Goal: Find specific page/section: Find specific page/section

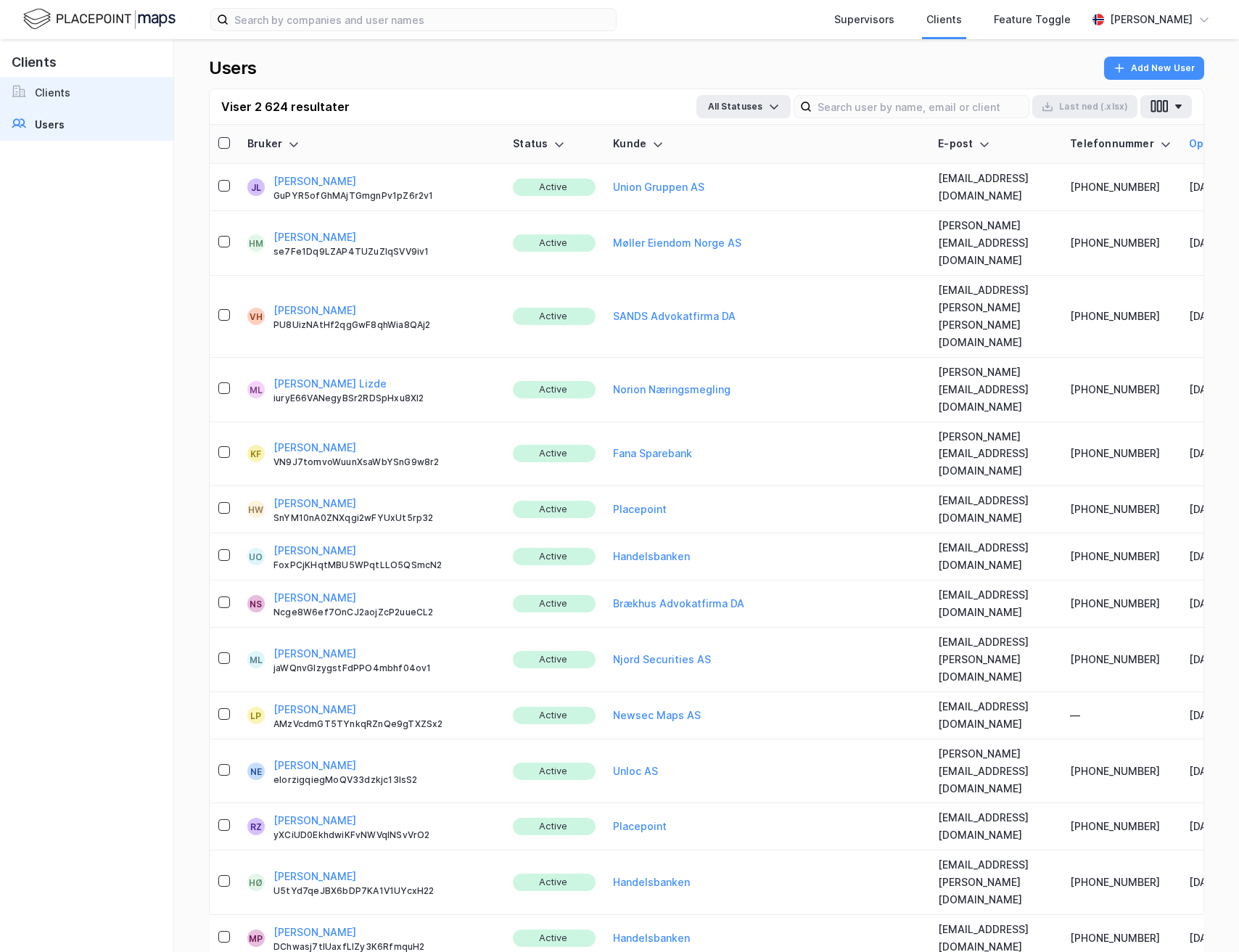
click at [113, 99] on link "Clients" at bounding box center [87, 93] width 173 height 32
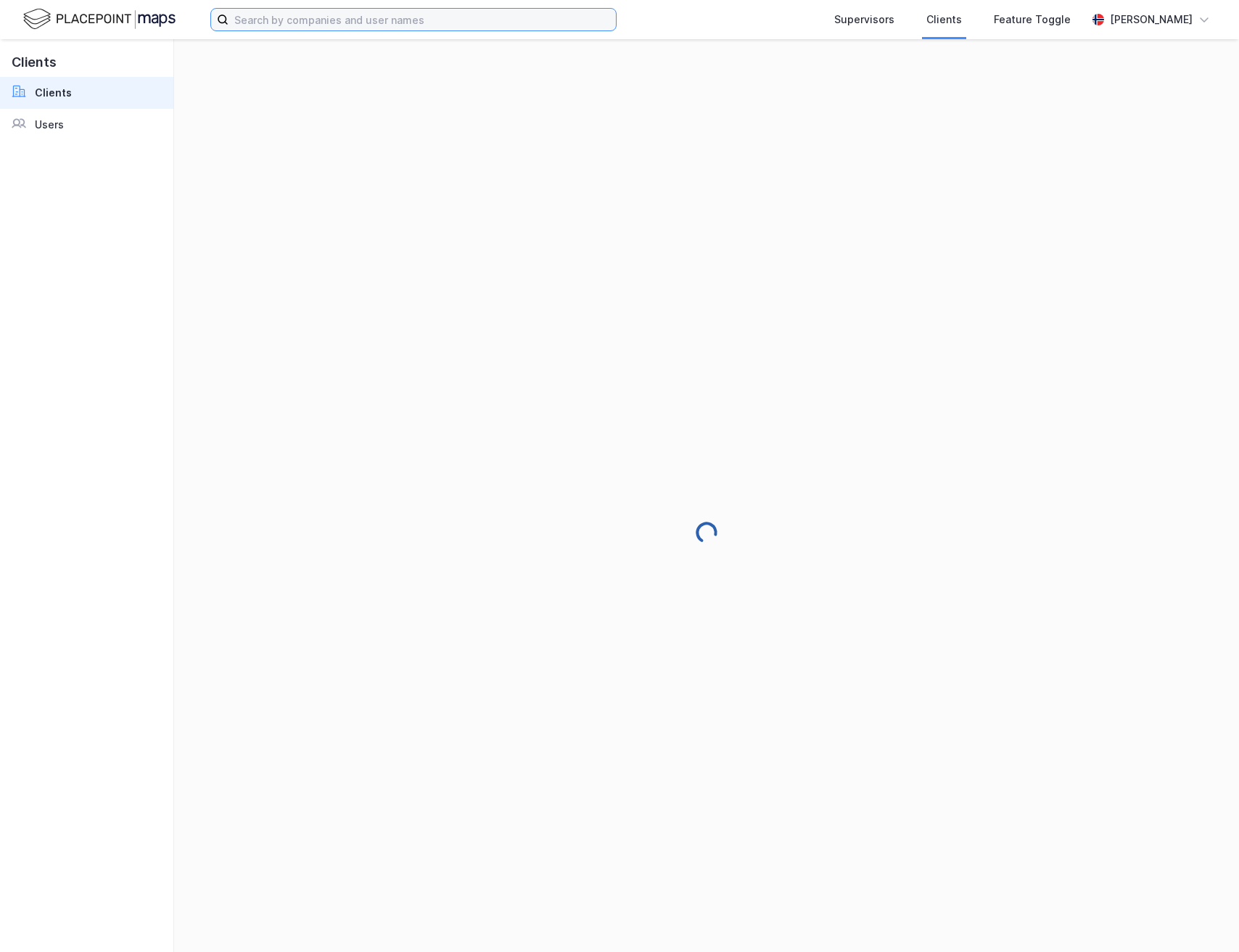
click at [474, 25] on input at bounding box center [421, 19] width 387 height 22
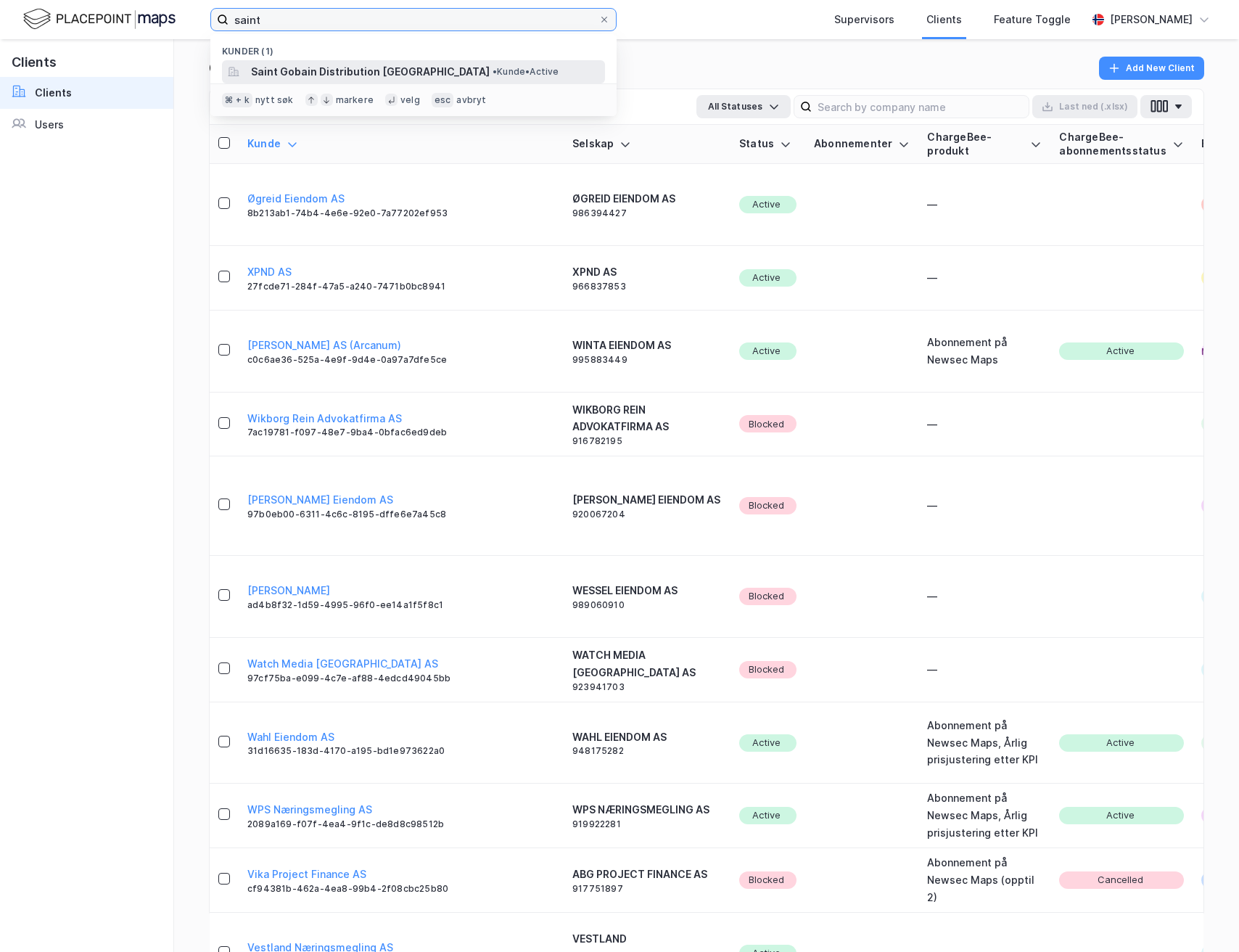
type input "saint"
click at [351, 70] on span "Saint Gobain Distribution [GEOGRAPHIC_DATA]" at bounding box center [371, 72] width 239 height 17
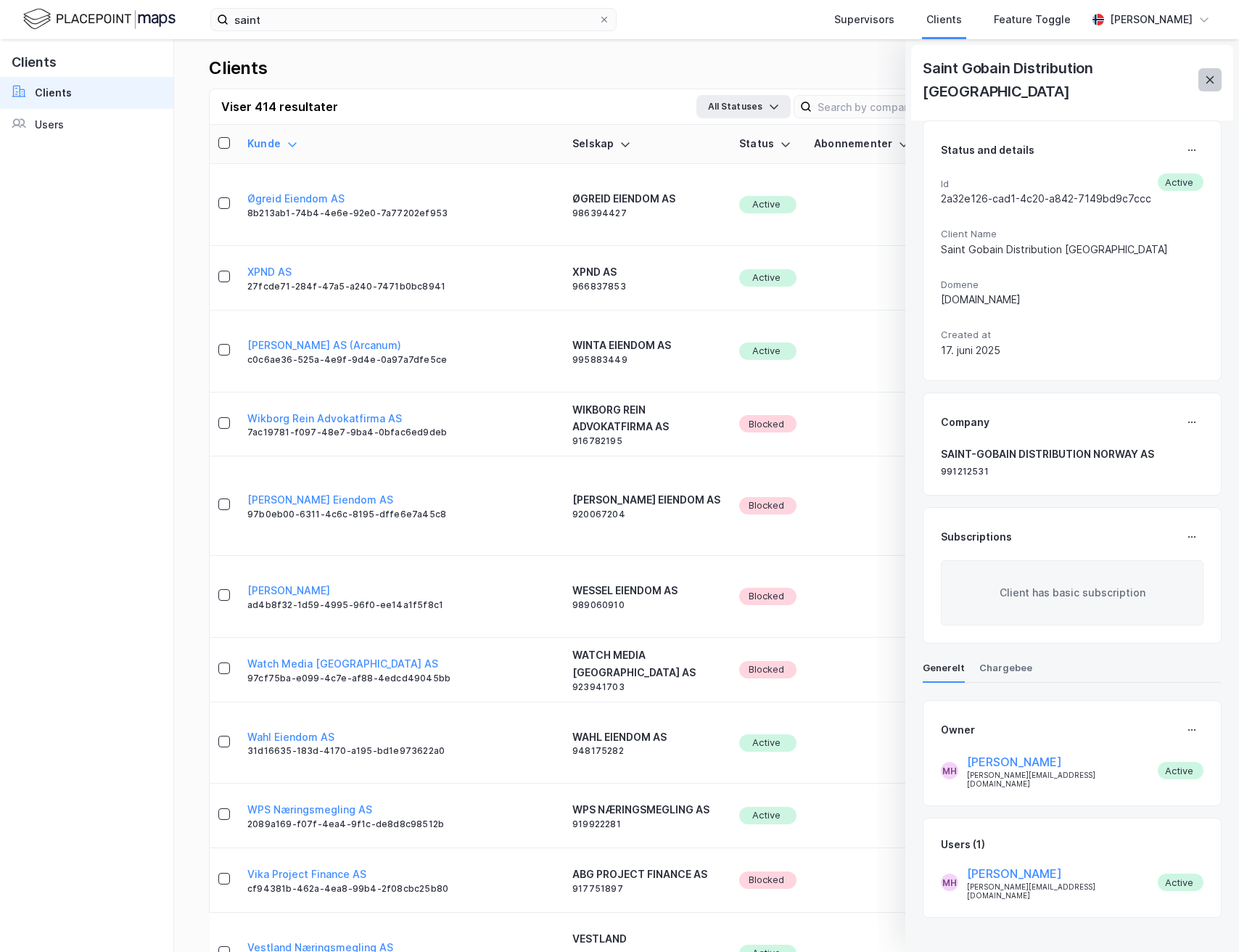
click at [1215, 74] on icon at bounding box center [1211, 80] width 12 height 12
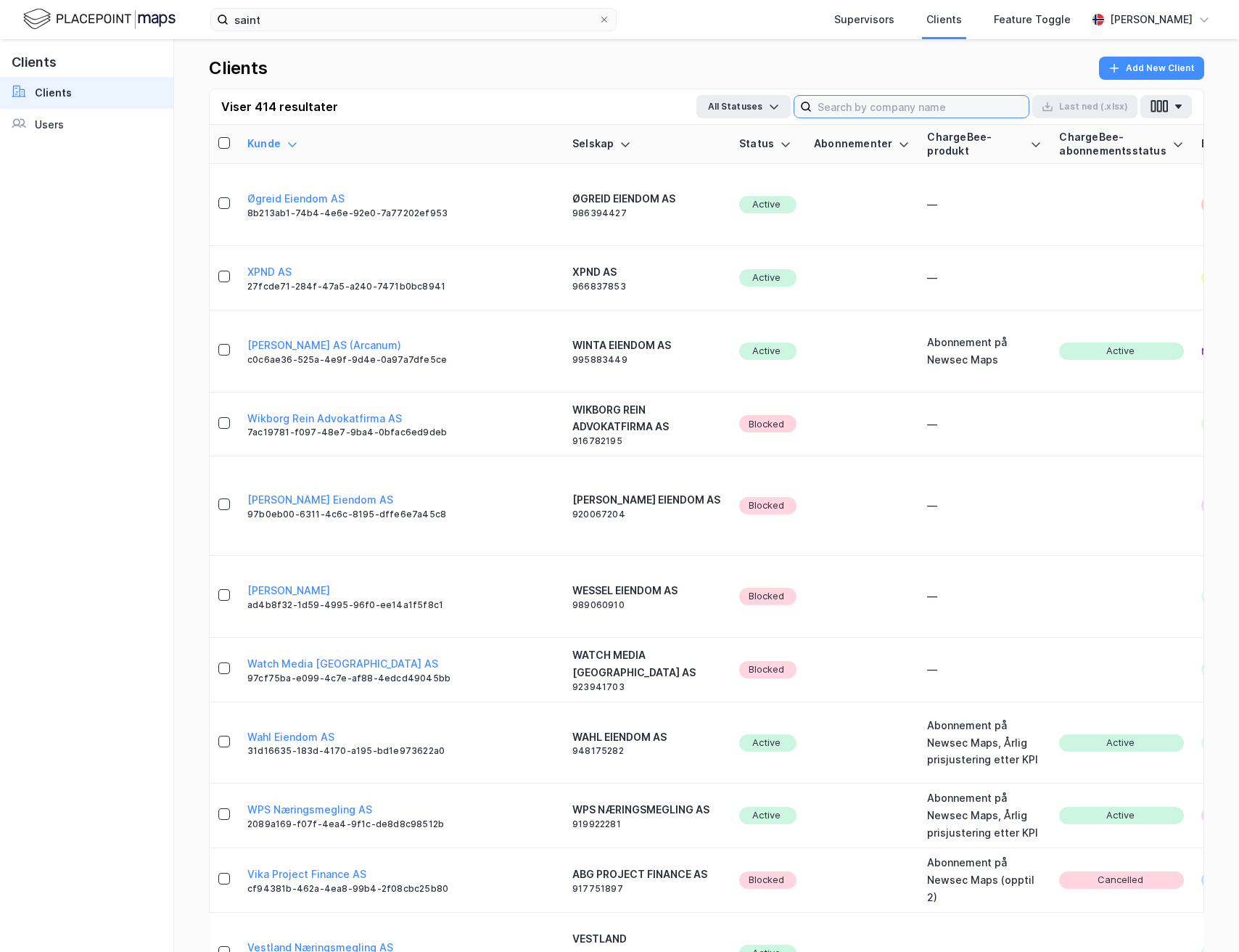
click at [884, 107] on input at bounding box center [920, 106] width 217 height 22
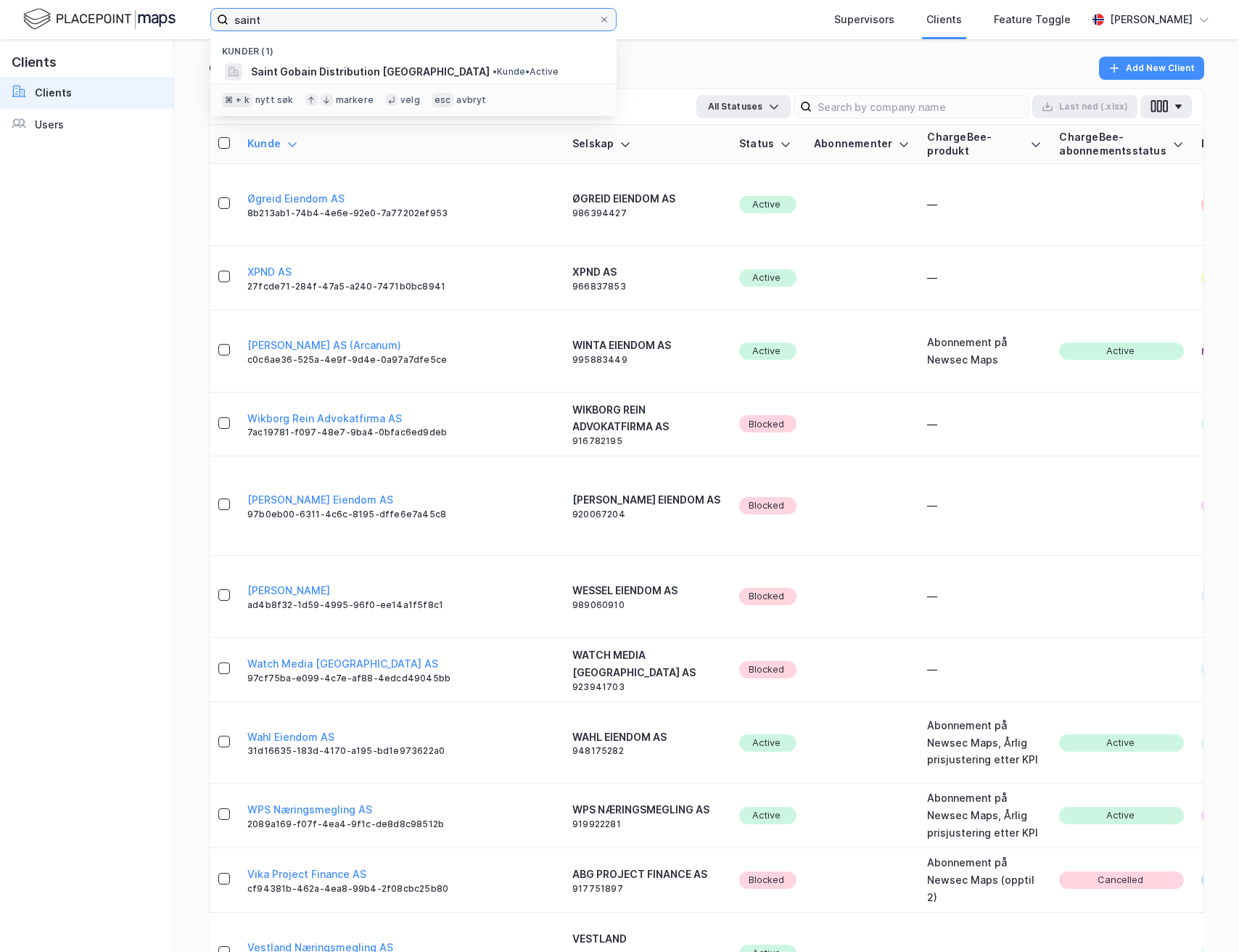
click at [346, 27] on input "saint" at bounding box center [413, 19] width 370 height 22
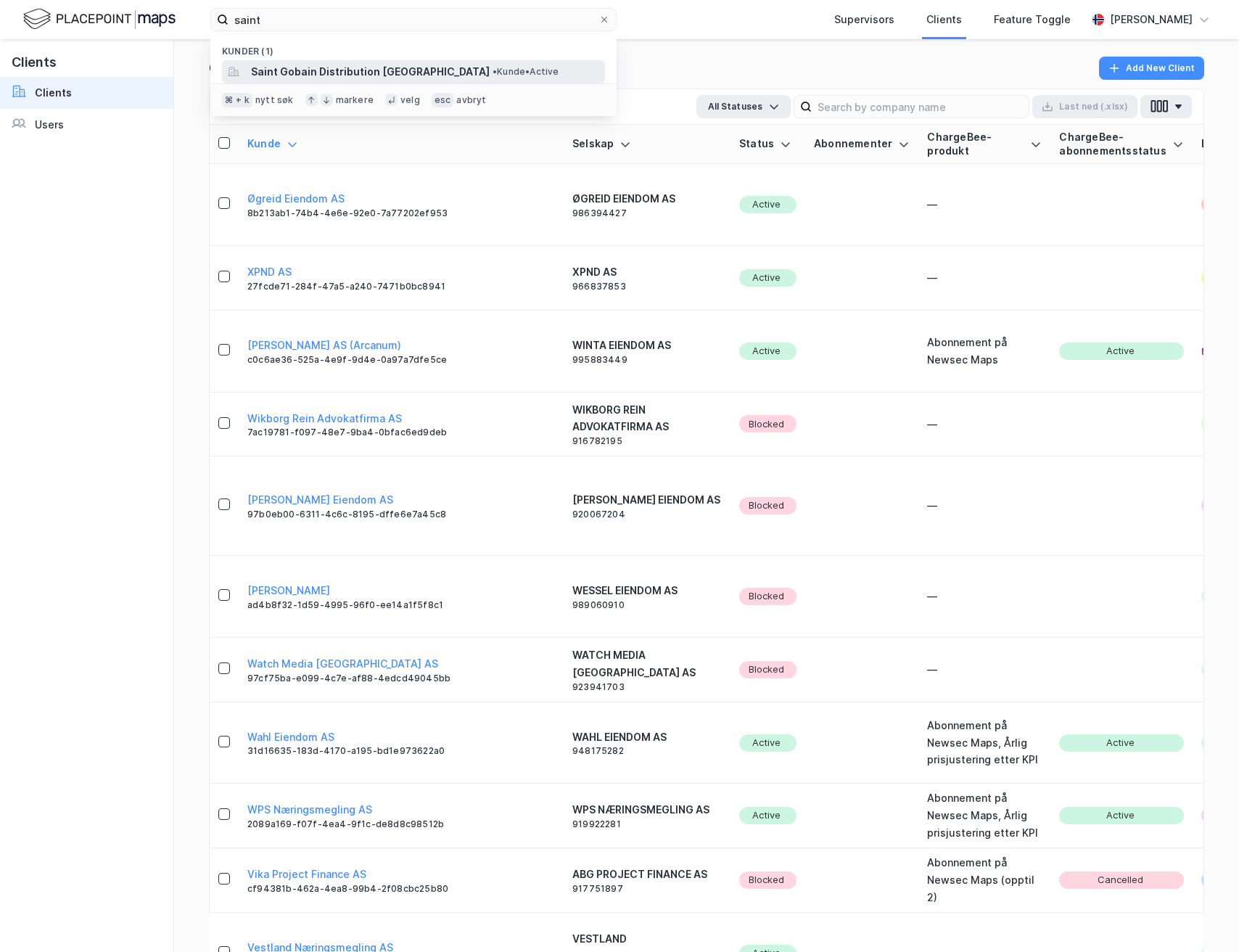
click at [348, 67] on span "Saint Gobain Distribution [GEOGRAPHIC_DATA]" at bounding box center [371, 72] width 239 height 17
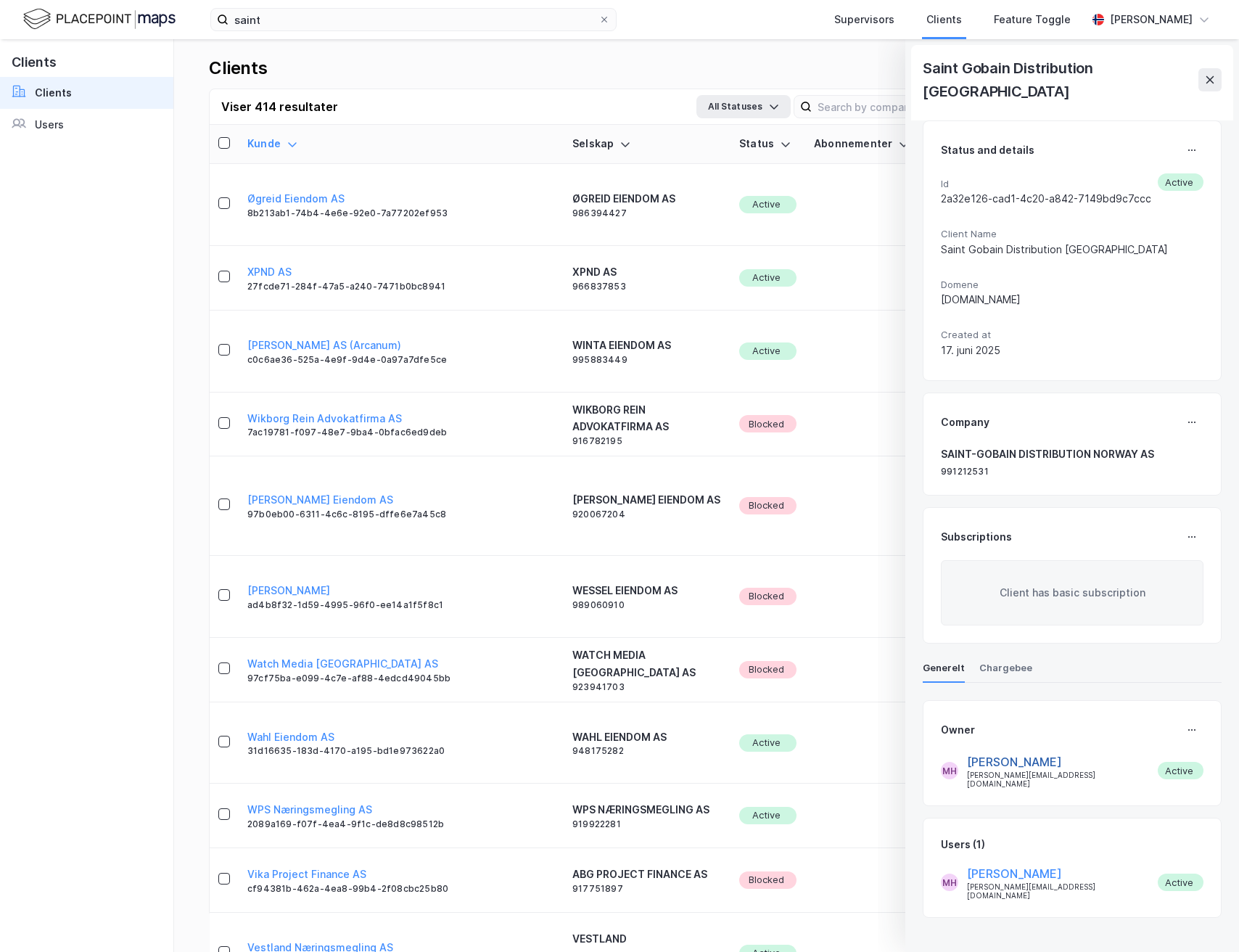
click at [1009, 754] on button "[PERSON_NAME]" at bounding box center [1014, 762] width 95 height 17
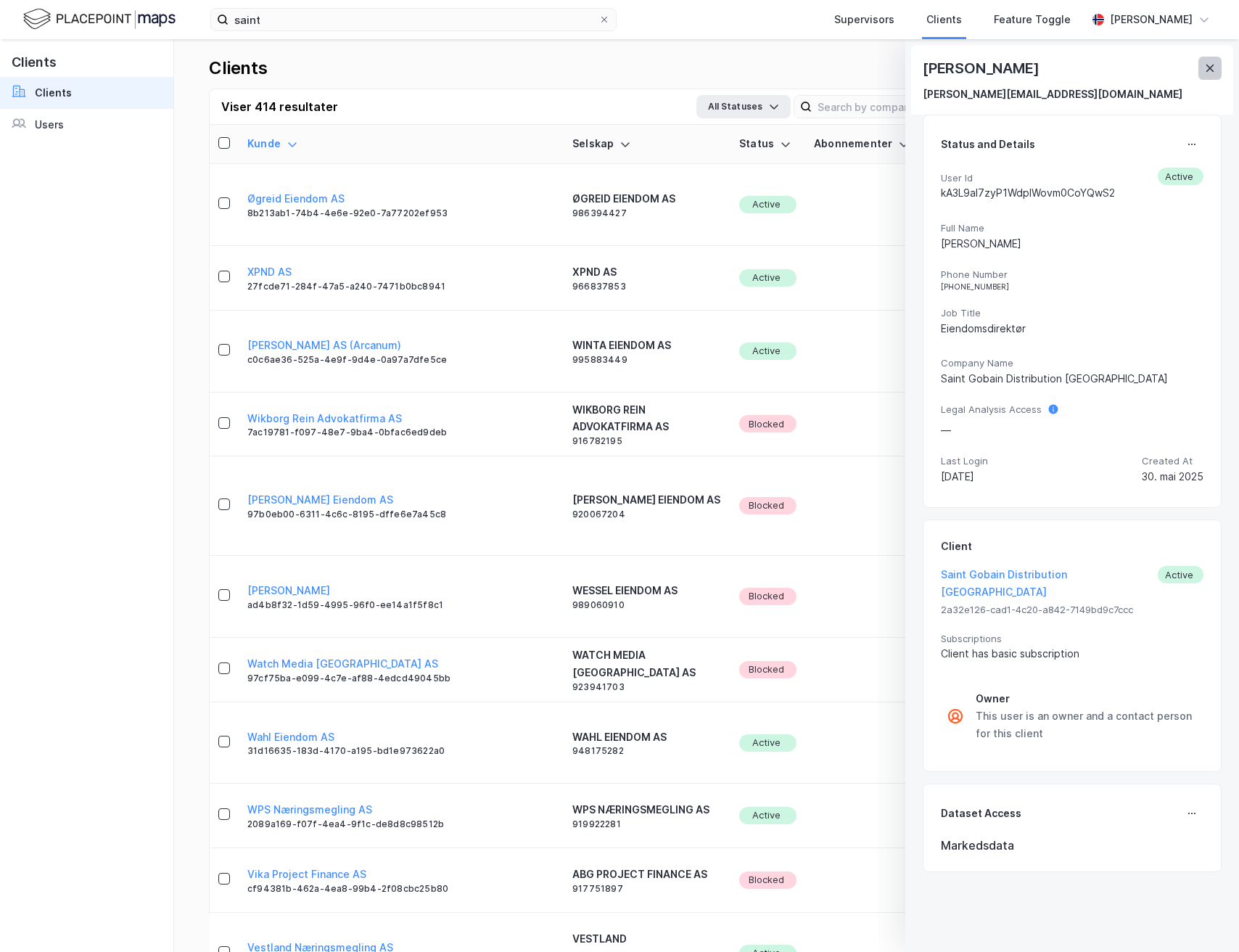
click at [1211, 79] on button at bounding box center [1210, 68] width 23 height 23
